Goal: Task Accomplishment & Management: Manage account settings

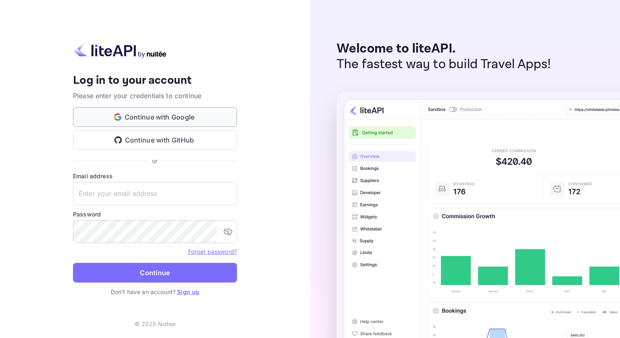
click at [186, 118] on button "Continue with Google" at bounding box center [155, 117] width 164 height 20
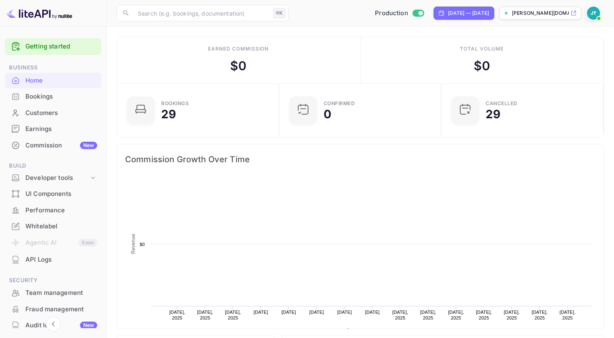
scroll to position [127, 151]
click at [68, 145] on div "Commission New" at bounding box center [61, 145] width 72 height 9
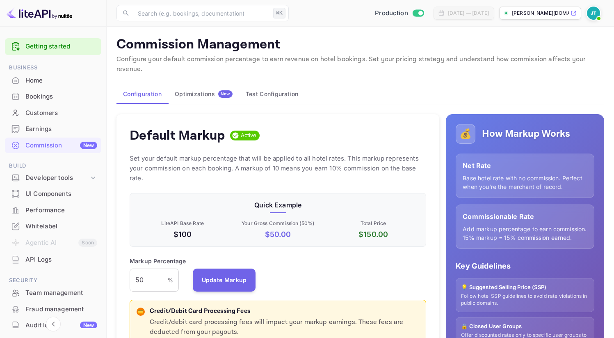
scroll to position [139, 290]
click at [93, 177] on icon at bounding box center [93, 177] width 8 height 8
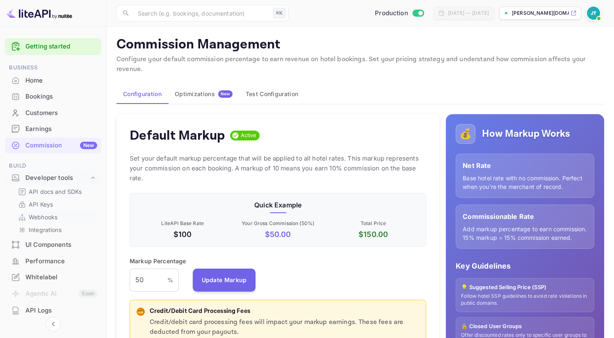
click at [64, 214] on link "Webhooks" at bounding box center [56, 216] width 77 height 9
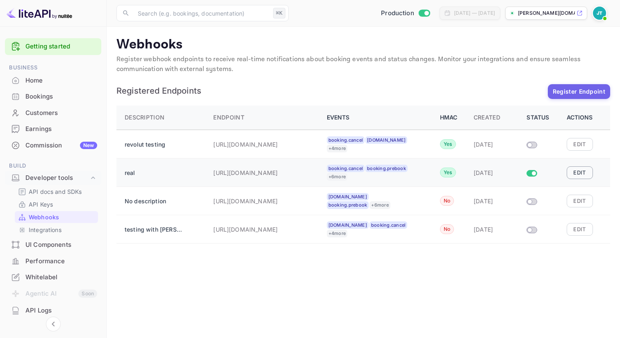
click at [583, 173] on button "Edit" at bounding box center [580, 172] width 26 height 12
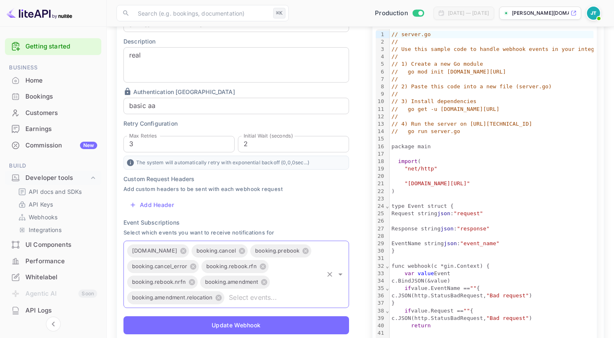
scroll to position [269, 0]
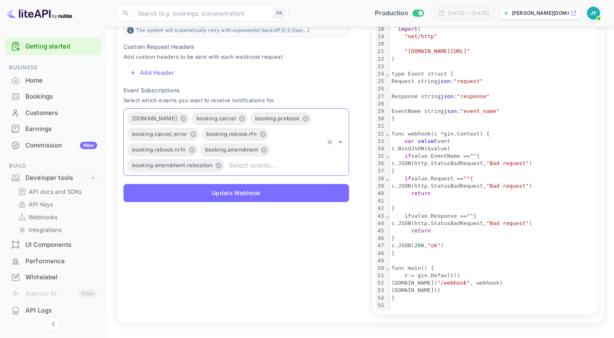
click at [269, 162] on input "text" at bounding box center [274, 165] width 96 height 11
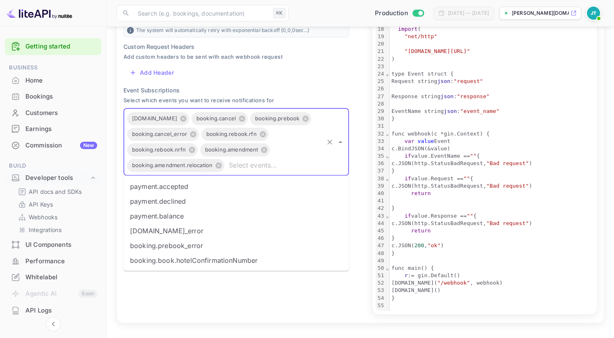
click at [261, 253] on li "booking.book.hotelConfirmationNumber" at bounding box center [236, 260] width 226 height 15
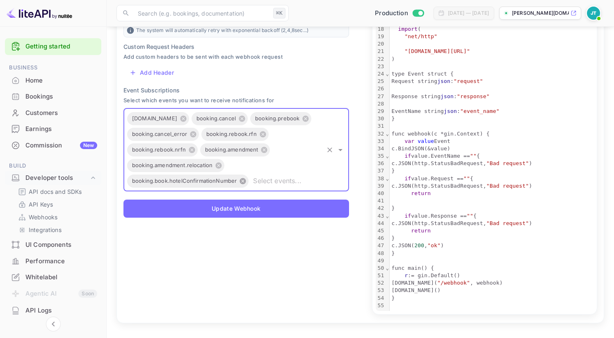
click at [242, 178] on icon at bounding box center [243, 181] width 6 height 6
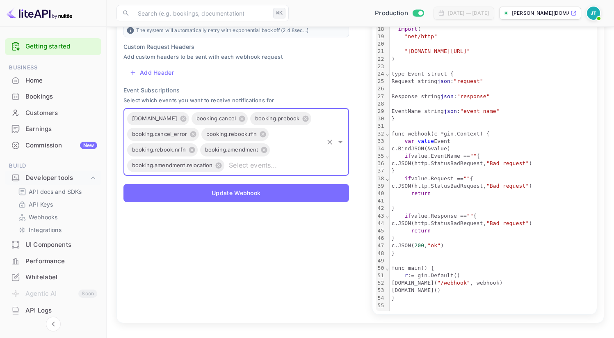
click at [248, 162] on input "text" at bounding box center [274, 165] width 96 height 11
type input "b"
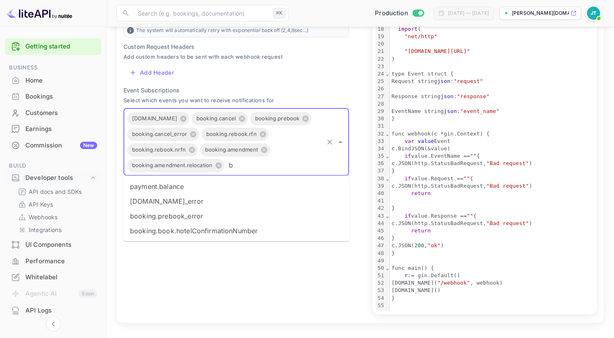
click at [220, 223] on li "booking.book.hotelConfirmationNumber" at bounding box center [236, 230] width 226 height 15
